Goal: Information Seeking & Learning: Learn about a topic

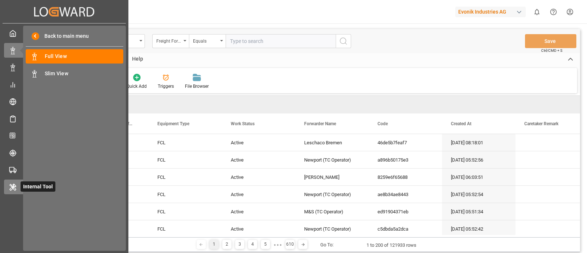
click at [11, 186] on icon at bounding box center [13, 187] width 6 height 7
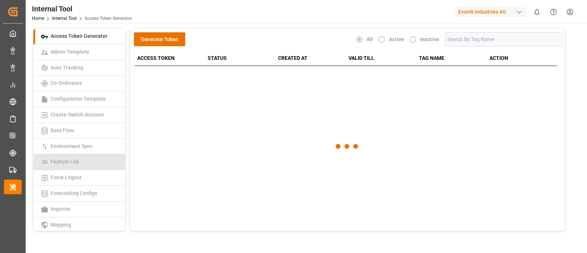
click at [91, 160] on link "Feature List" at bounding box center [79, 162] width 92 height 16
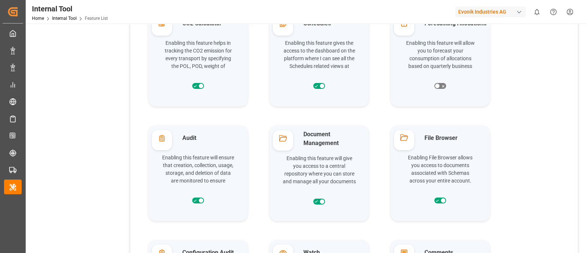
scroll to position [707, 0]
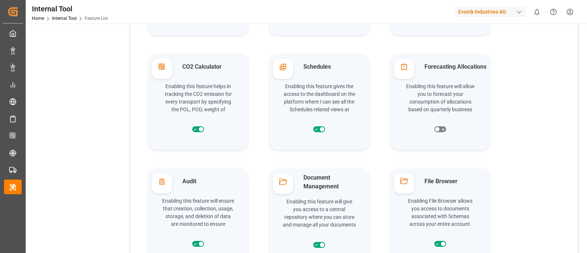
click at [284, 69] on icon at bounding box center [283, 67] width 8 height 8
click at [507, 111] on div "Row Format Enabling this feature allows to format any rows in schema as per cho…" at bounding box center [353, 215] width 429 height 1714
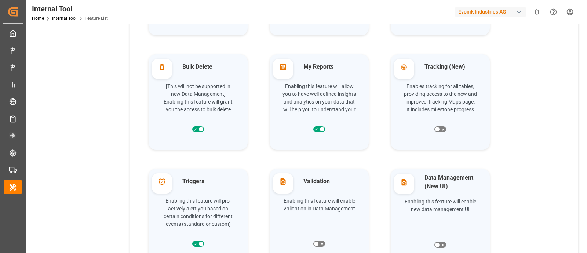
scroll to position [1170, 0]
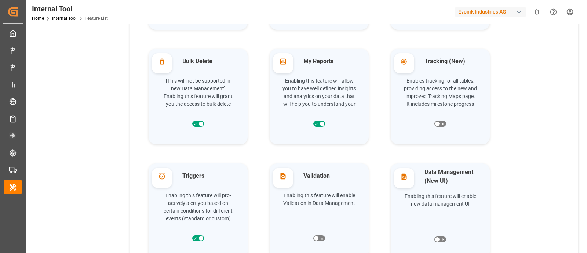
click at [403, 67] on div at bounding box center [404, 61] width 20 height 17
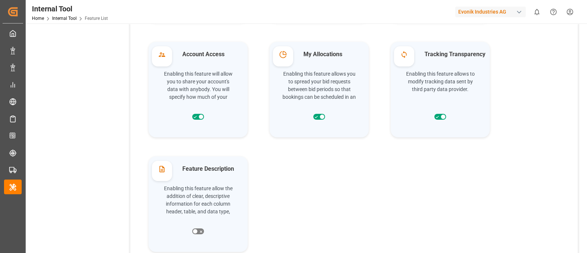
scroll to position [1520, 0]
click at [282, 58] on icon at bounding box center [283, 55] width 8 height 8
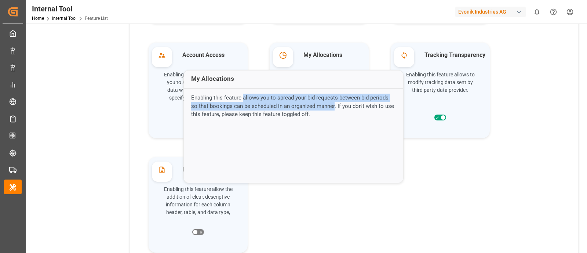
drag, startPoint x: 243, startPoint y: 96, endPoint x: 328, endPoint y: 105, distance: 84.8
click at [328, 105] on p "Enabling this feature allows you to spread your bid requests between bid period…" at bounding box center [293, 110] width 219 height 41
copy p "allows you to spread your bid requests between bid periods so that bookings can…"
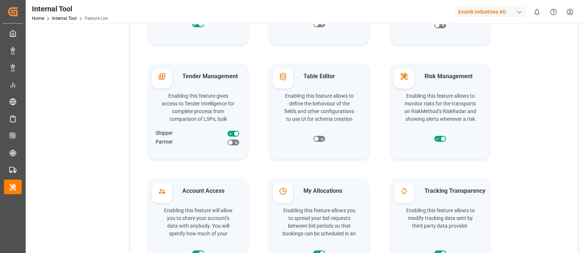
scroll to position [1374, 0]
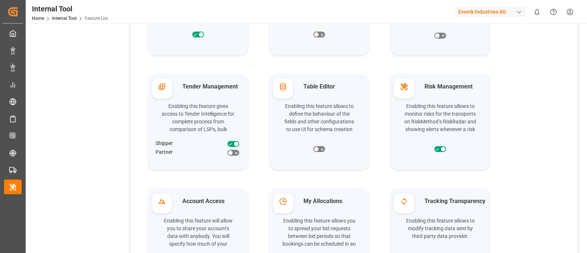
click at [405, 89] on icon at bounding box center [404, 87] width 8 height 8
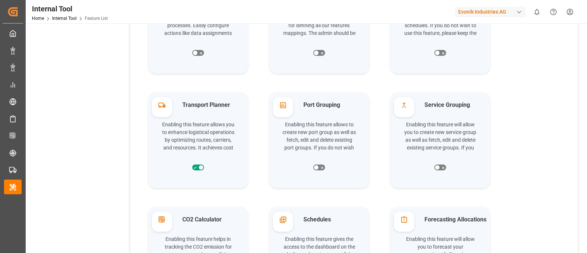
scroll to position [555, 0]
click at [159, 110] on div at bounding box center [162, 105] width 20 height 17
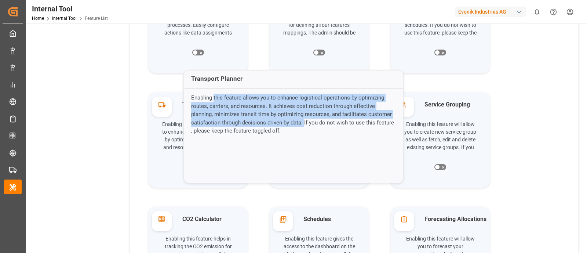
drag, startPoint x: 214, startPoint y: 97, endPoint x: 304, endPoint y: 122, distance: 93.0
click at [304, 122] on p "Enabling this feature allows you to enhance logistical operations by optimizing…" at bounding box center [293, 110] width 219 height 41
copy p "this feature allows you to enhance logistical operations by optimizing routes, …"
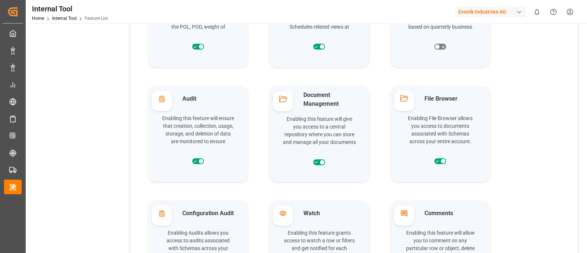
scroll to position [790, 0]
click at [284, 104] on div at bounding box center [283, 99] width 20 height 17
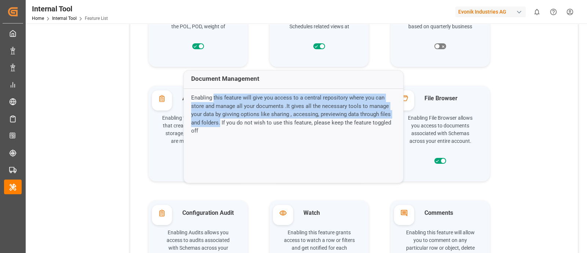
drag, startPoint x: 213, startPoint y: 95, endPoint x: 209, endPoint y: 121, distance: 26.0
click at [209, 121] on p "Enabling this feature will give you access to a central repository where you ca…" at bounding box center [293, 110] width 219 height 41
copy p "this feature will give you access to a central repository where you can store a…"
